Goal: Check status

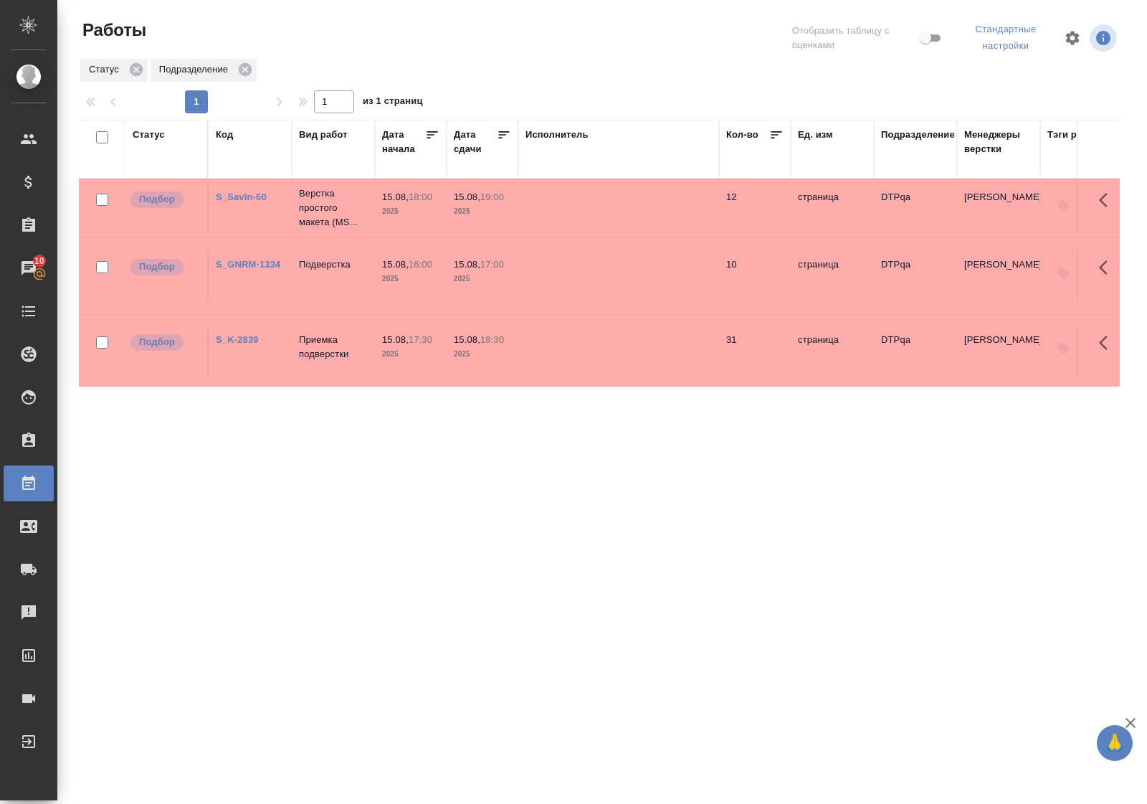
click at [144, 133] on div "Статус" at bounding box center [149, 135] width 32 height 14
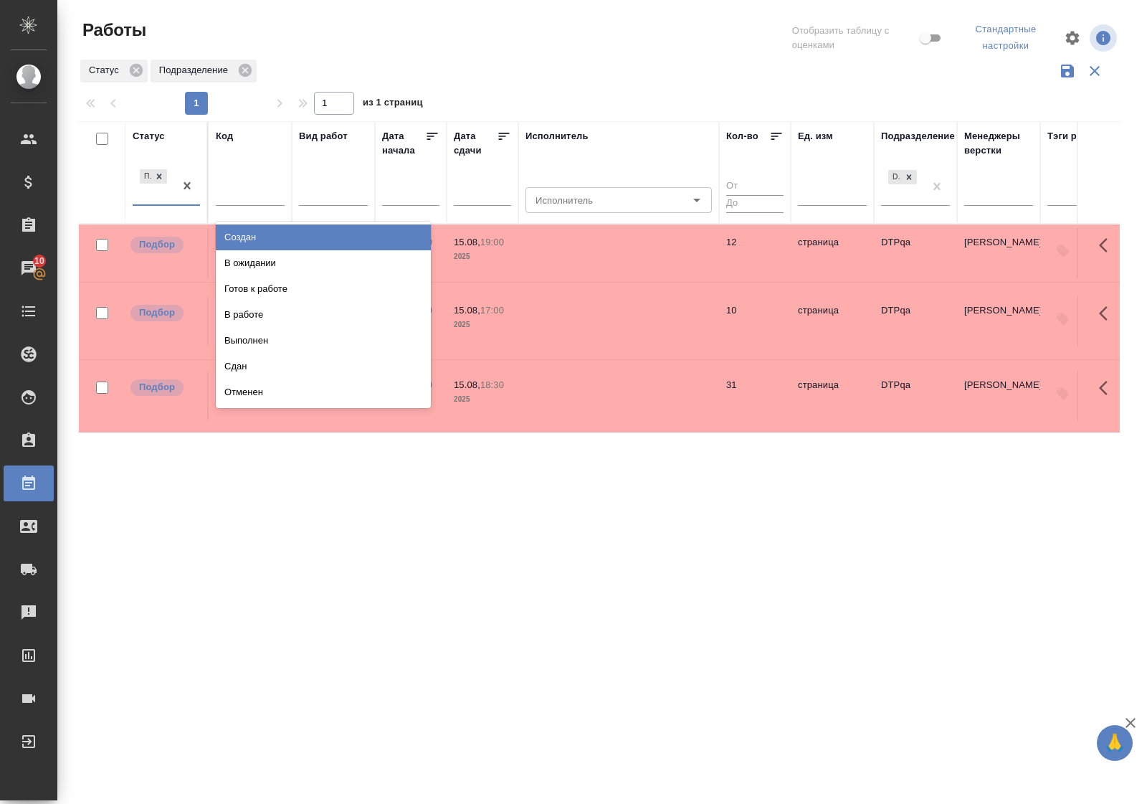
click at [158, 199] on div "Подбор" at bounding box center [154, 185] width 42 height 39
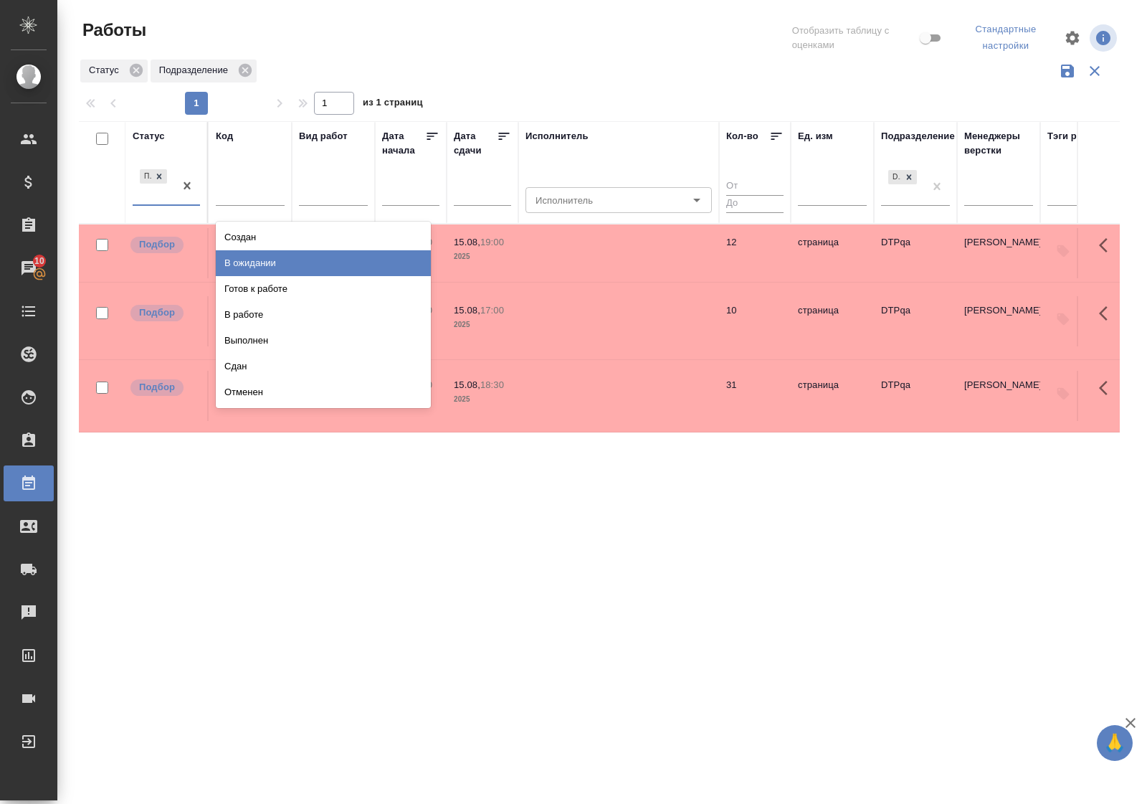
click at [244, 262] on div "В ожидании" at bounding box center [323, 263] width 215 height 26
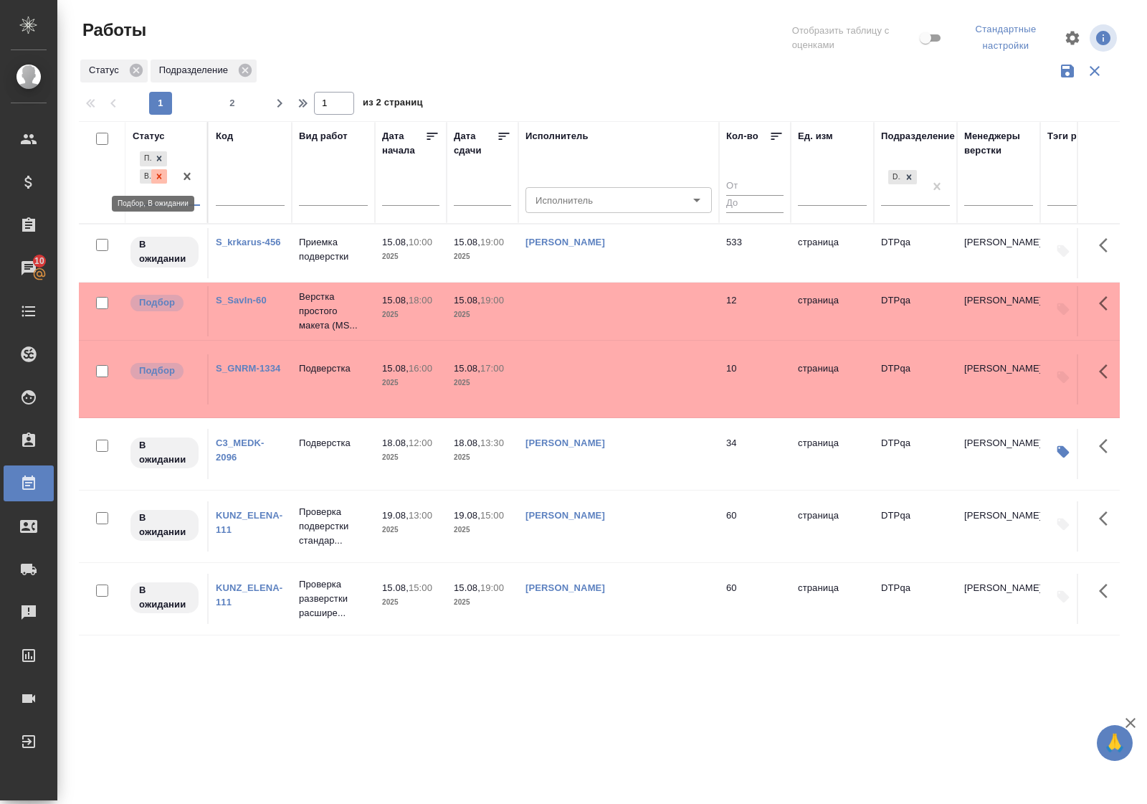
click at [163, 176] on icon at bounding box center [159, 176] width 10 height 10
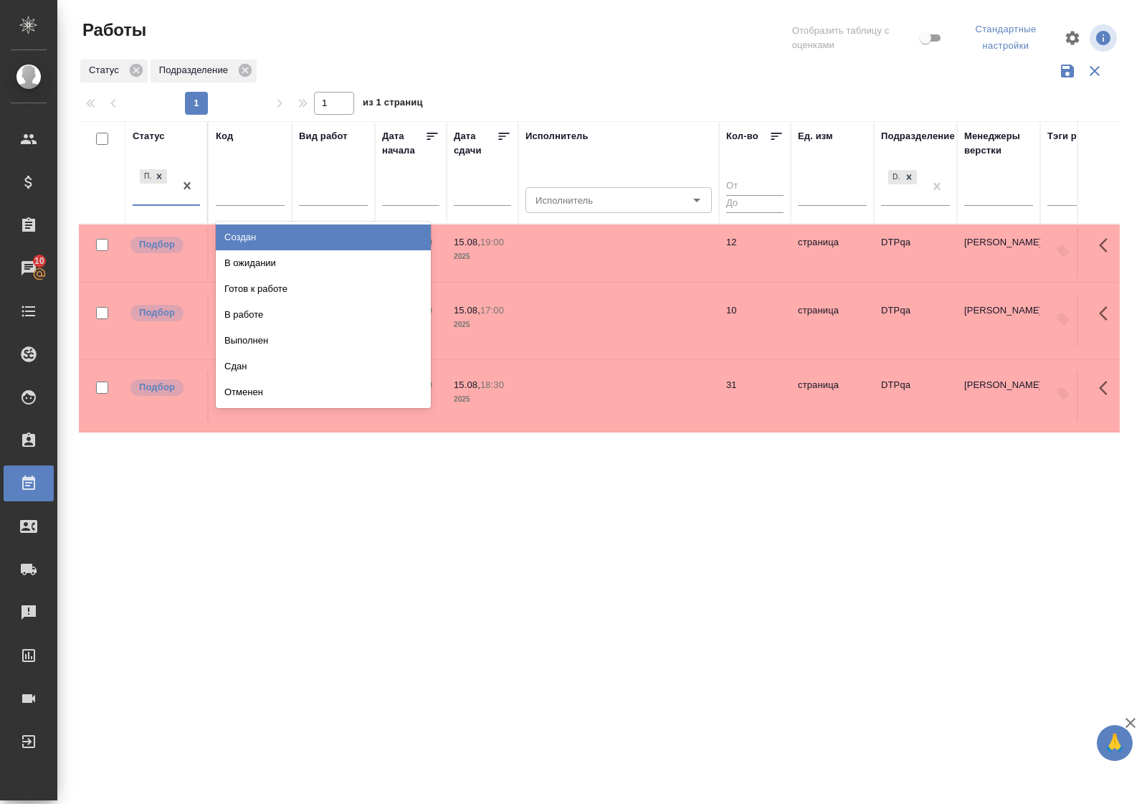
click at [166, 201] on div "Подбор" at bounding box center [154, 185] width 42 height 39
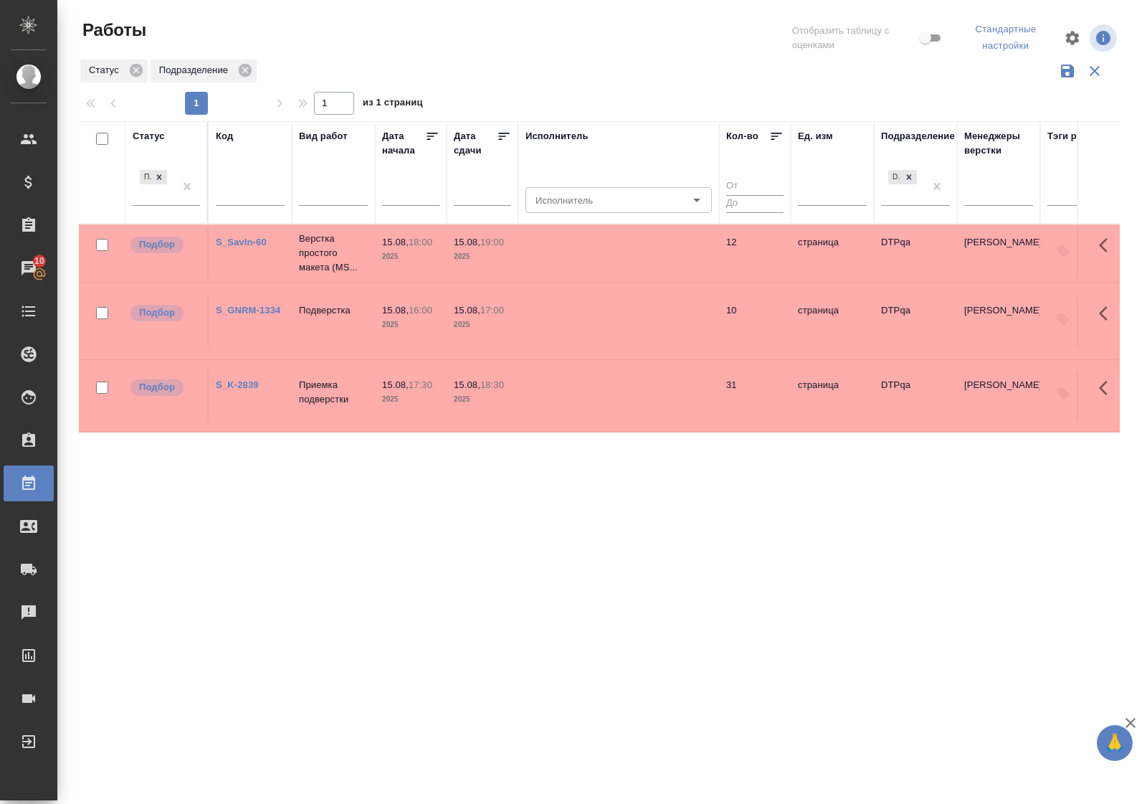
click at [153, 138] on div "Статус" at bounding box center [149, 136] width 32 height 14
